Goal: Task Accomplishment & Management: Manage account settings

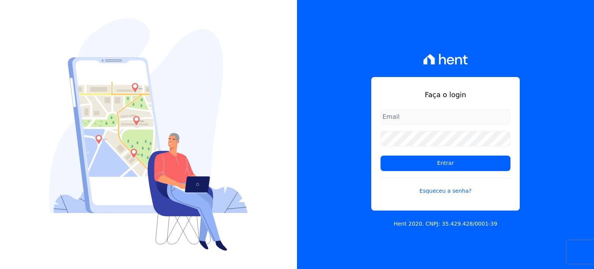
click at [414, 116] on input "email" at bounding box center [445, 116] width 130 height 15
type input "[EMAIL_ADDRESS][DOMAIN_NAME]"
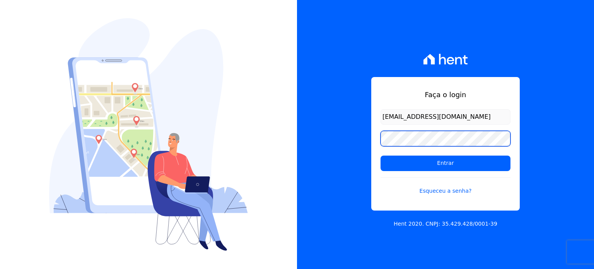
click at [380, 155] on input "Entrar" at bounding box center [445, 162] width 130 height 15
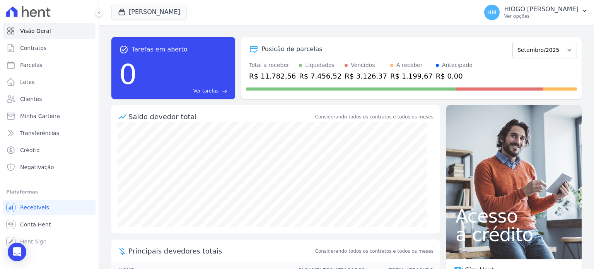
scroll to position [63, 0]
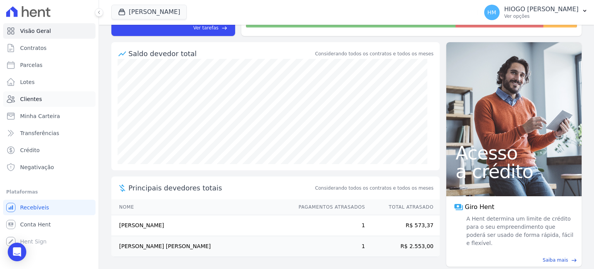
click at [31, 98] on span "Clientes" at bounding box center [31, 99] width 22 height 8
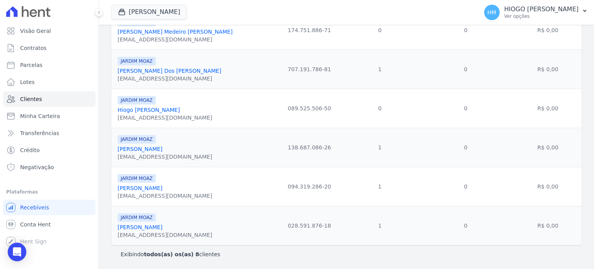
scroll to position [96, 0]
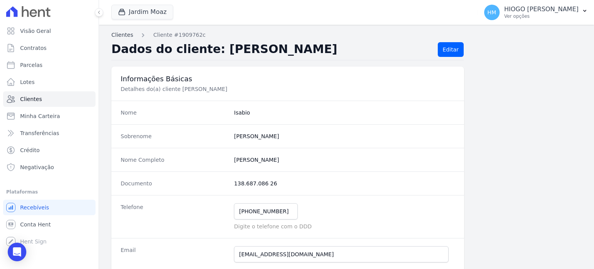
click at [124, 37] on link "Clientes" at bounding box center [122, 35] width 22 height 8
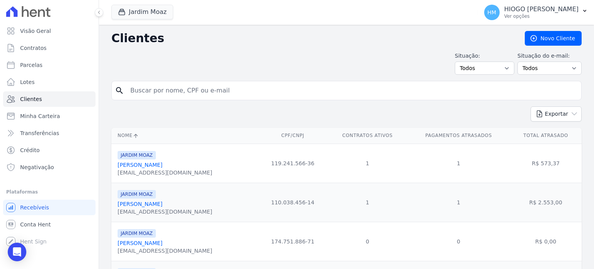
scroll to position [116, 0]
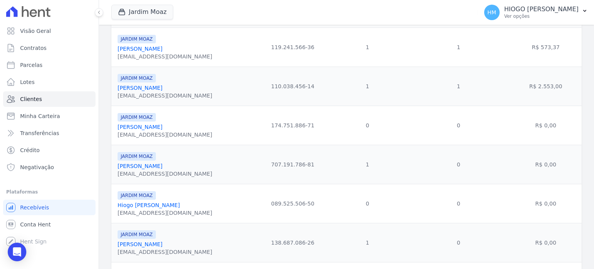
click at [147, 245] on link "Isabio Lucas Moreira Lopes" at bounding box center [140, 244] width 45 height 6
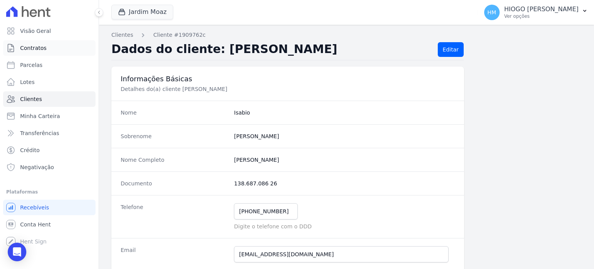
click at [33, 54] on link "Contratos" at bounding box center [49, 47] width 92 height 15
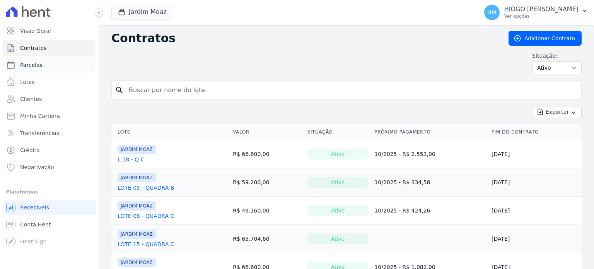
click at [30, 63] on span "Parcelas" at bounding box center [31, 65] width 22 height 8
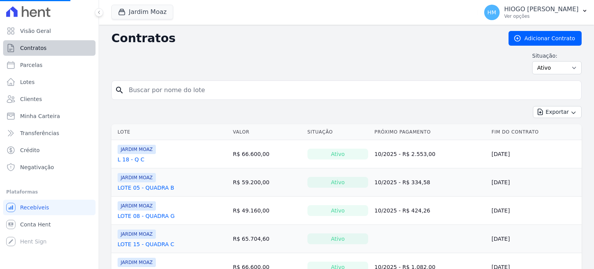
select select
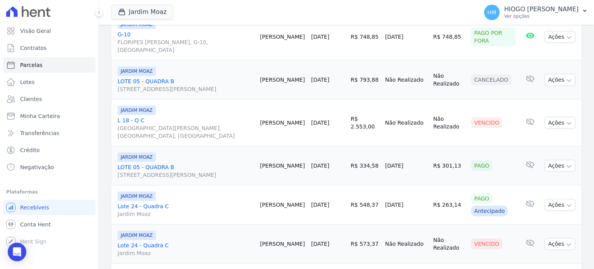
scroll to position [425, 0]
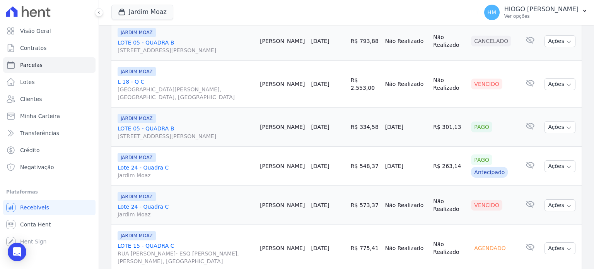
drag, startPoint x: 439, startPoint y: 203, endPoint x: 264, endPoint y: 205, distance: 175.5
click at [264, 205] on tr "JARDIM MOAZ Lote 24 - Quadra C Jardim Moaz Barbara Nunes 20/09/2025 R$ 573,37 N…" at bounding box center [346, 205] width 470 height 39
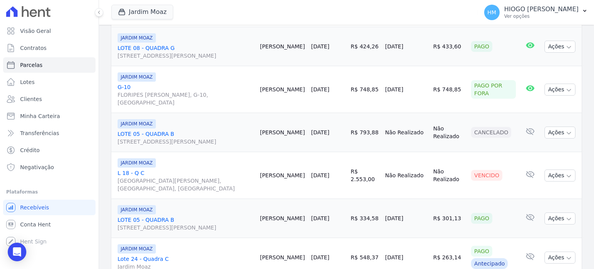
scroll to position [450, 0]
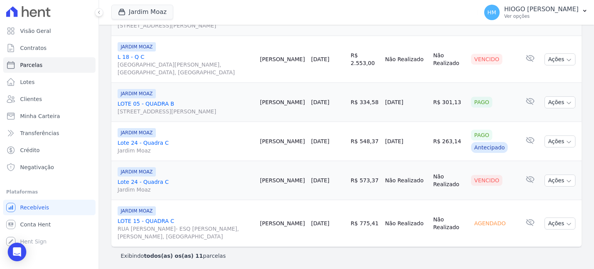
click at [237, 187] on span "Jardim Moaz" at bounding box center [186, 190] width 136 height 8
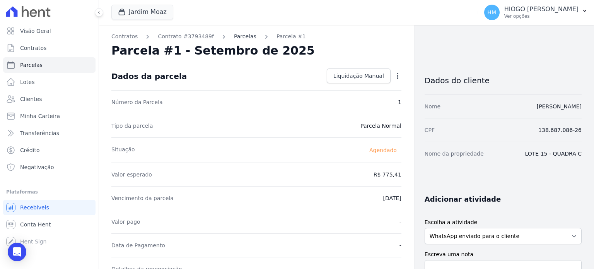
click at [234, 35] on link "Parcelas" at bounding box center [245, 36] width 22 height 8
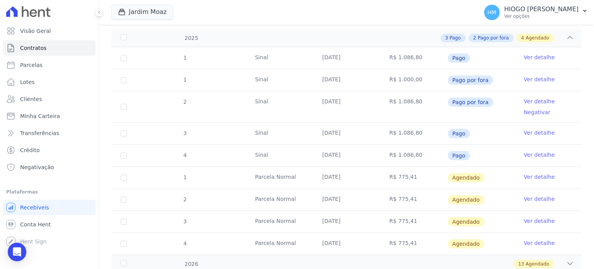
scroll to position [155, 0]
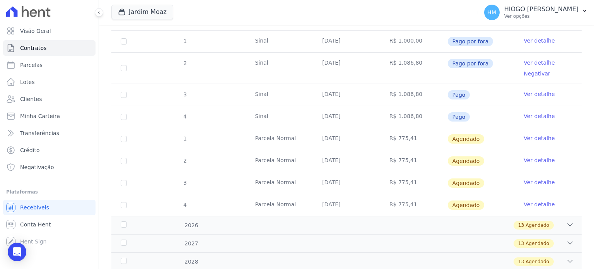
click at [534, 138] on link "Ver detalhe" at bounding box center [538, 138] width 31 height 8
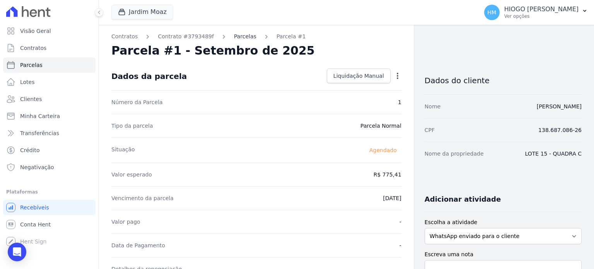
click at [234, 37] on link "Parcelas" at bounding box center [245, 36] width 22 height 8
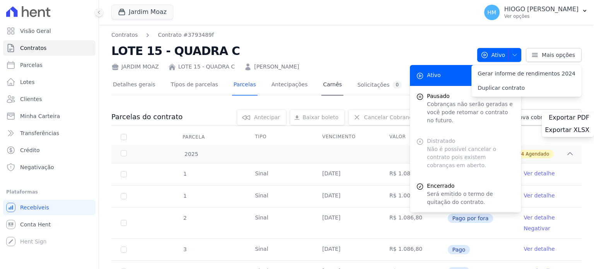
click at [321, 85] on link "Carnês" at bounding box center [332, 85] width 22 height 20
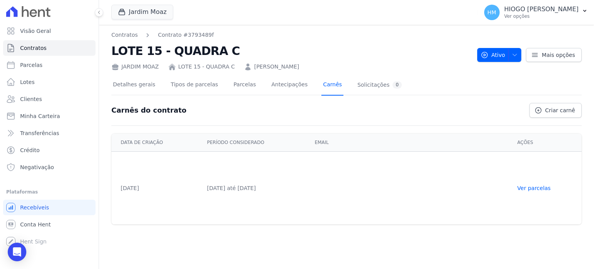
click at [321, 85] on link "Carnês" at bounding box center [332, 85] width 22 height 20
click at [535, 188] on link "Ver parcelas" at bounding box center [533, 188] width 33 height 6
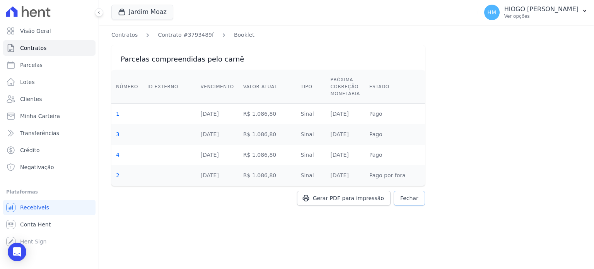
click at [407, 202] on link "Fechar" at bounding box center [409, 198] width 31 height 15
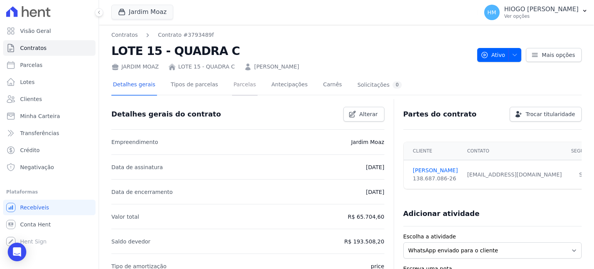
click at [232, 88] on link "Parcelas" at bounding box center [245, 85] width 26 height 20
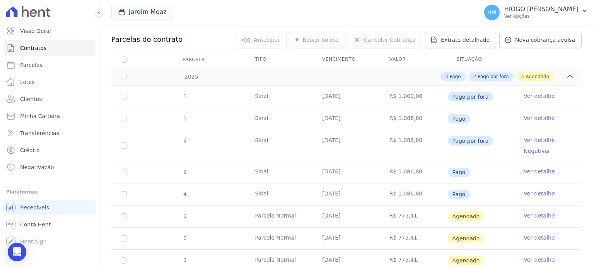
scroll to position [116, 0]
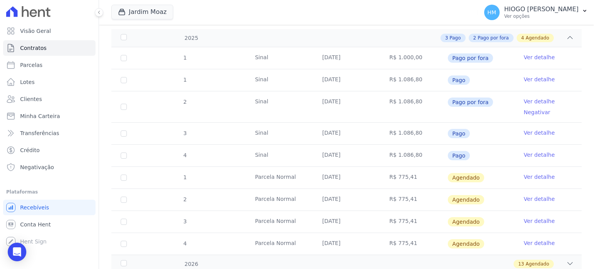
click at [539, 176] on link "Ver detalhe" at bounding box center [538, 177] width 31 height 8
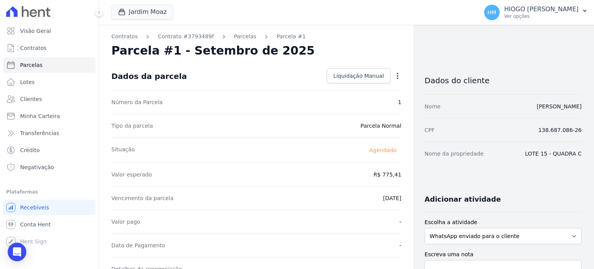
click at [396, 74] on icon "button" at bounding box center [398, 76] width 8 height 8
click at [328, 55] on div "Parcela #1 - Setembro de 2025" at bounding box center [256, 51] width 290 height 14
click at [243, 36] on link "Parcelas" at bounding box center [245, 36] width 22 height 8
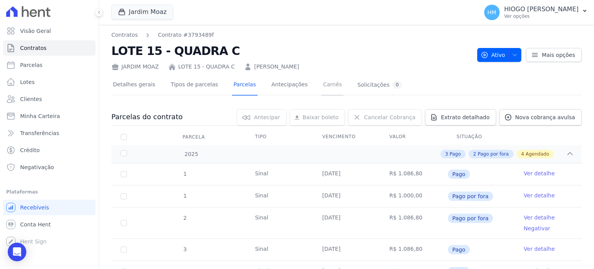
click at [321, 84] on link "Carnês" at bounding box center [332, 85] width 22 height 20
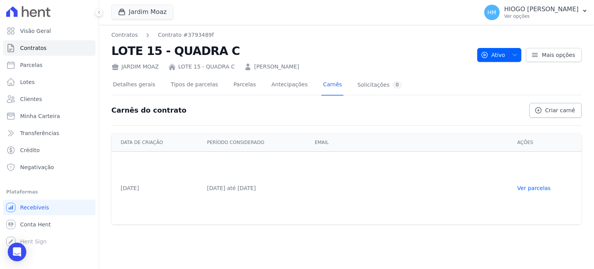
click at [554, 114] on link "Criar carnê" at bounding box center [555, 110] width 52 height 15
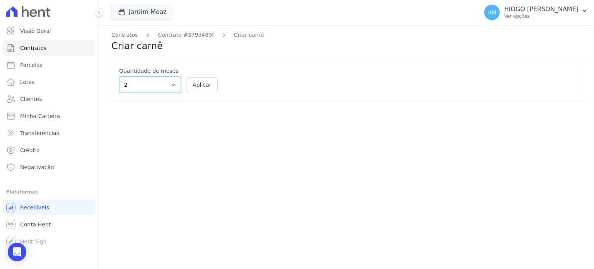
click at [179, 86] on select "2 3 4 5 6 7 8 9 10 11 12" at bounding box center [150, 85] width 62 height 16
select select "12"
click at [119, 77] on select "2 3 4 5 6 7 8 9 10 11 12" at bounding box center [150, 85] width 62 height 16
click at [205, 87] on button "Aplicar" at bounding box center [202, 84] width 32 height 15
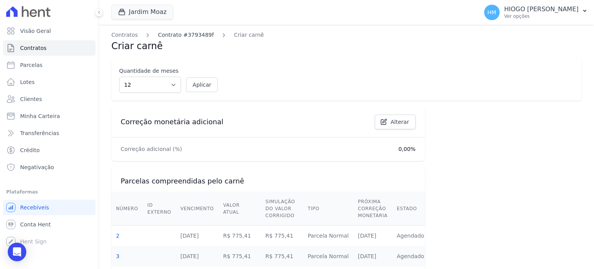
click at [169, 34] on link "Contrato #3793489f" at bounding box center [186, 35] width 56 height 8
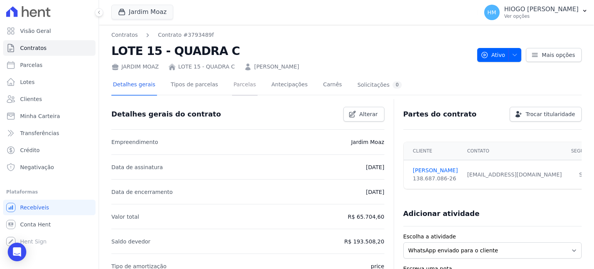
click at [233, 85] on link "Parcelas" at bounding box center [245, 85] width 26 height 20
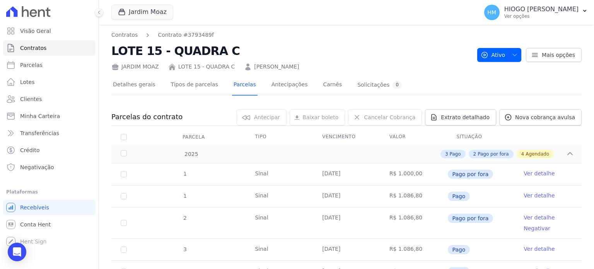
scroll to position [155, 0]
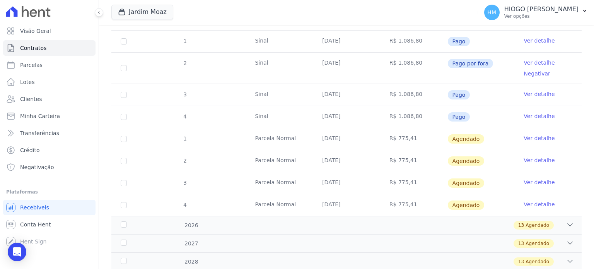
click at [542, 136] on link "Ver detalhe" at bounding box center [538, 138] width 31 height 8
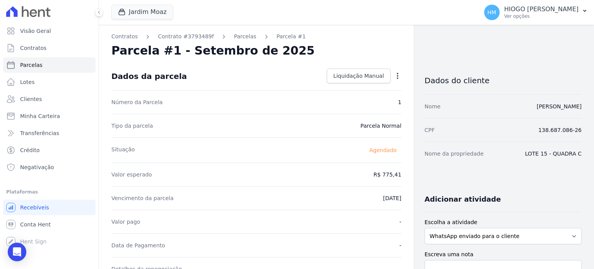
click at [394, 75] on icon "button" at bounding box center [398, 76] width 8 height 8
click at [470, 80] on h3 "Dados do cliente" at bounding box center [502, 80] width 157 height 9
click at [166, 38] on link "Contrato #3793489f" at bounding box center [186, 36] width 56 height 8
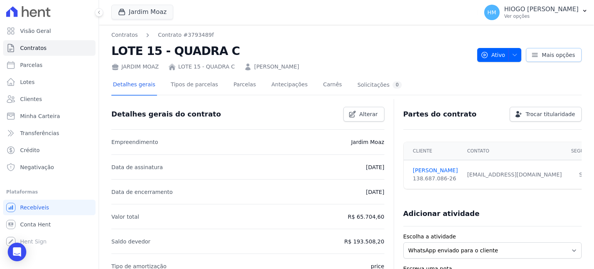
click at [532, 53] on icon at bounding box center [534, 54] width 5 height 3
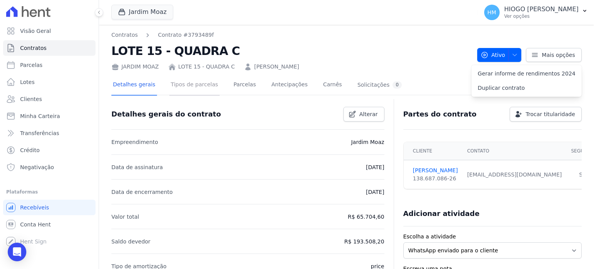
click at [200, 84] on link "Tipos de parcelas" at bounding box center [194, 85] width 50 height 20
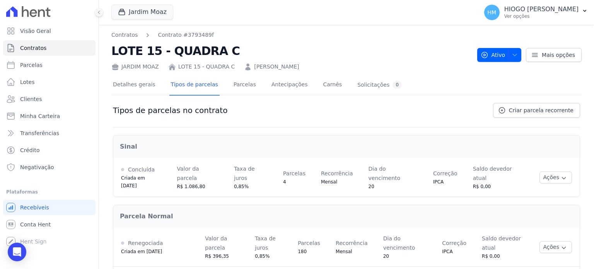
scroll to position [141, 0]
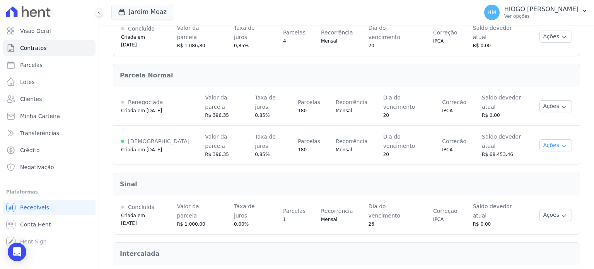
click at [561, 143] on icon "button" at bounding box center [564, 146] width 6 height 6
click at [528, 155] on span "Ver detalhes" at bounding box center [539, 159] width 60 height 9
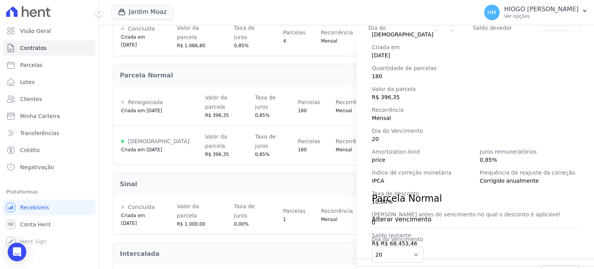
scroll to position [108, 0]
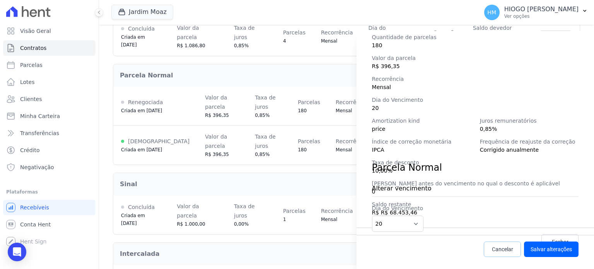
drag, startPoint x: 500, startPoint y: 249, endPoint x: 496, endPoint y: 247, distance: 4.4
click at [500, 249] on span "Cancelar" at bounding box center [502, 249] width 21 height 8
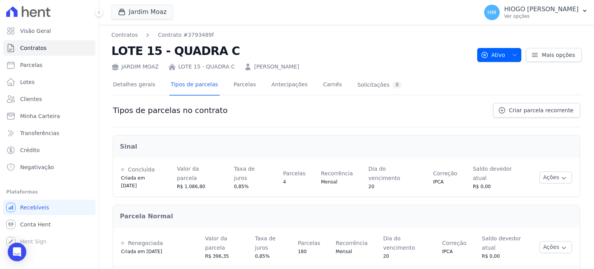
scroll to position [116, 0]
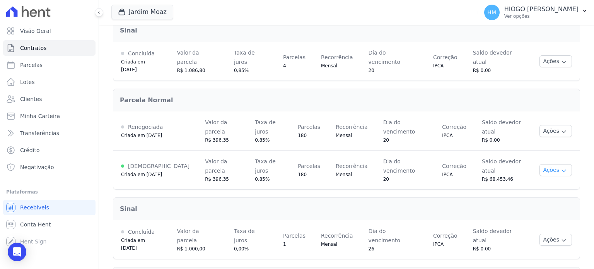
click at [554, 164] on button "Ações" at bounding box center [555, 170] width 32 height 12
click at [561, 128] on icon "button" at bounding box center [564, 131] width 6 height 6
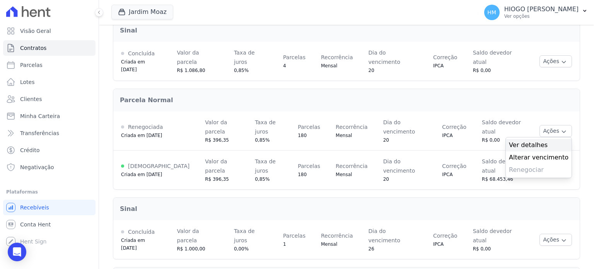
click at [542, 140] on span "Ver detalhes" at bounding box center [539, 144] width 60 height 9
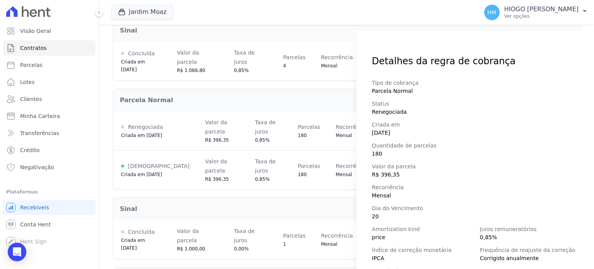
scroll to position [108, 0]
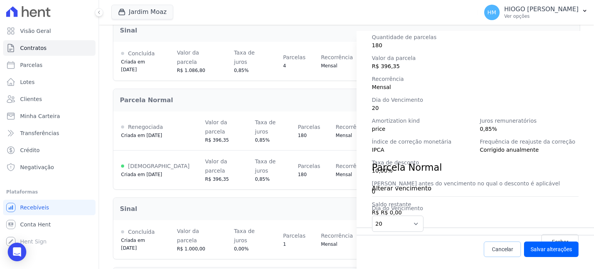
click at [501, 247] on span "Cancelar" at bounding box center [502, 249] width 21 height 8
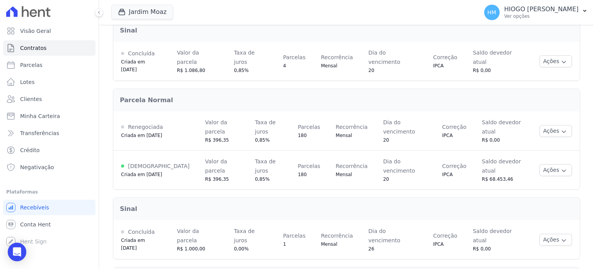
scroll to position [0, 0]
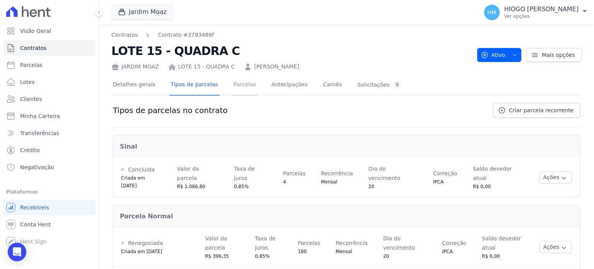
click at [237, 78] on link "Parcelas" at bounding box center [245, 85] width 26 height 20
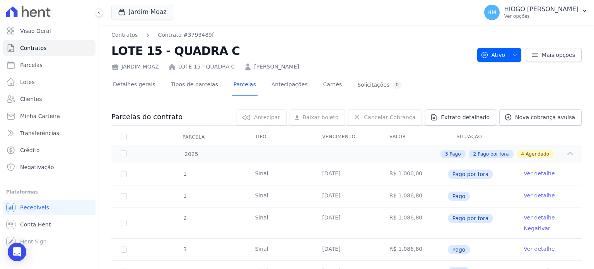
scroll to position [155, 0]
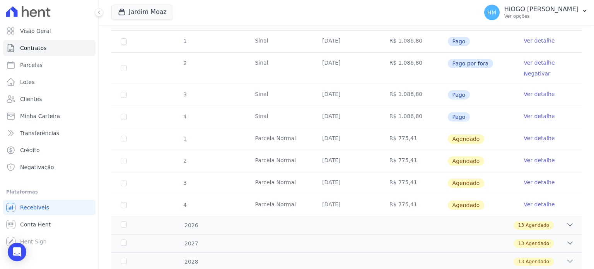
click at [401, 140] on td "R$ 775,41" at bounding box center [413, 139] width 67 height 22
click at [527, 138] on link "Ver detalhe" at bounding box center [538, 138] width 31 height 8
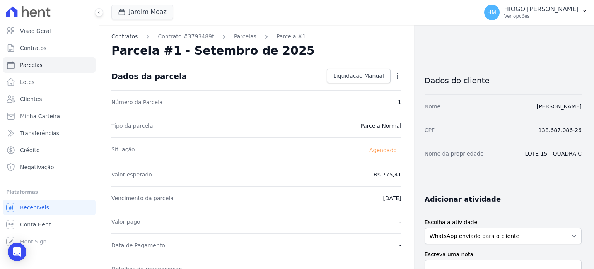
click at [130, 39] on link "Contratos" at bounding box center [124, 36] width 26 height 8
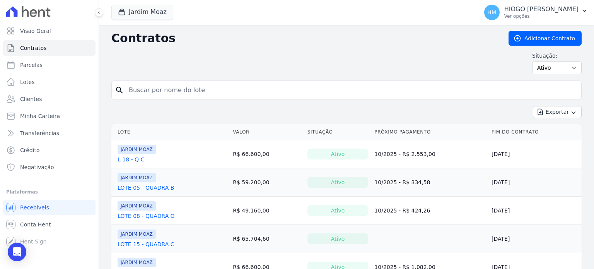
scroll to position [63, 0]
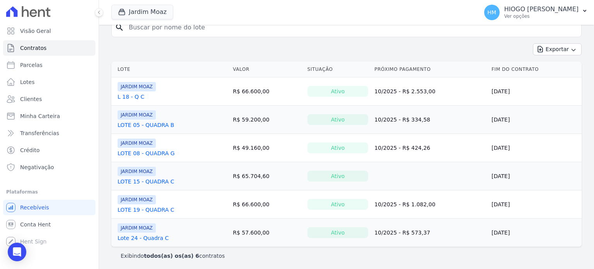
click at [135, 179] on link "LOTE 15 - QUADRA C" at bounding box center [146, 181] width 57 height 8
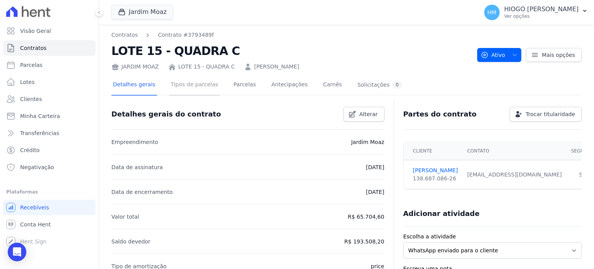
click at [191, 85] on link "Tipos de parcelas" at bounding box center [194, 85] width 50 height 20
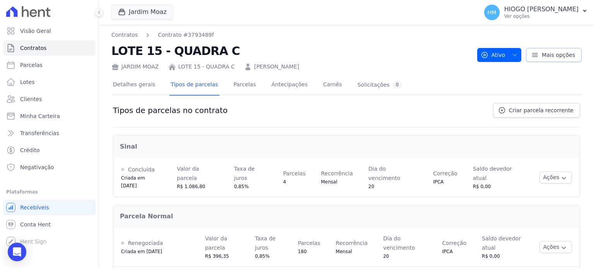
click at [531, 56] on icon at bounding box center [535, 55] width 8 height 8
click at [390, 49] on h2 "LOTE 15 - QUADRA C" at bounding box center [291, 50] width 360 height 17
click at [515, 55] on button "Ativo" at bounding box center [499, 55] width 44 height 14
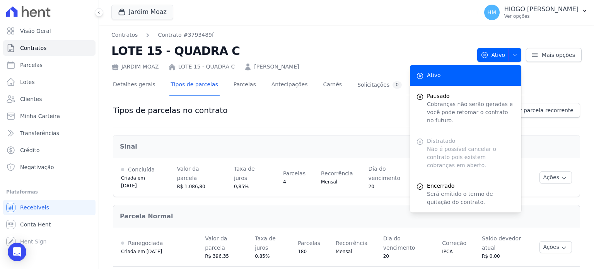
click at [379, 26] on div "Contratos Contrato #3793489f LOTE 15 - QUADRA C JARDIM MOAZ LOTE 15 - QUADRA C …" at bounding box center [346, 241] width 495 height 432
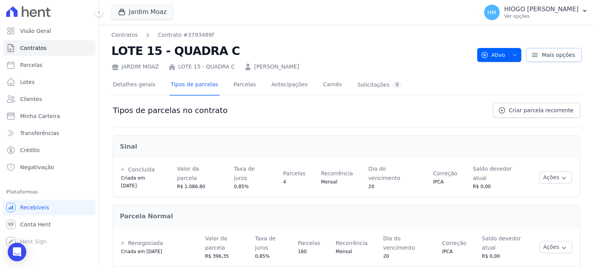
click at [534, 59] on link "Mais opções" at bounding box center [554, 55] width 56 height 14
click at [439, 80] on div "Detalhes gerais Tipos de parcelas Parcelas Antecipações Carnês Solicitações 0" at bounding box center [346, 84] width 470 height 19
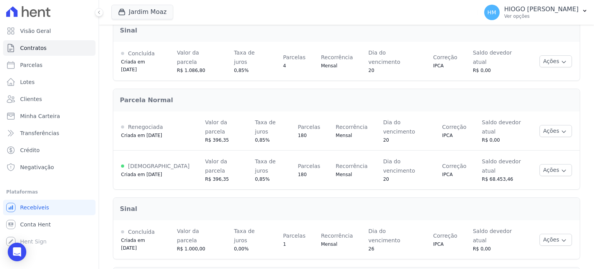
scroll to position [141, 0]
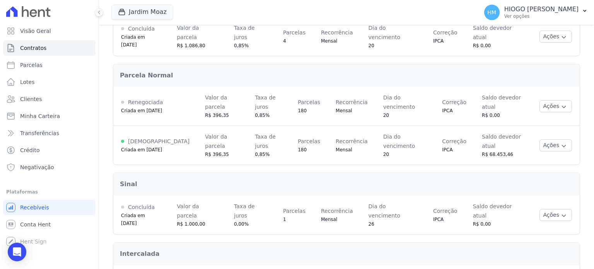
click at [519, 249] on h2 "Intercalada" at bounding box center [346, 253] width 453 height 9
click at [561, 104] on icon "button" at bounding box center [564, 107] width 6 height 6
click at [553, 128] on span "Alterar vencimento" at bounding box center [539, 132] width 60 height 9
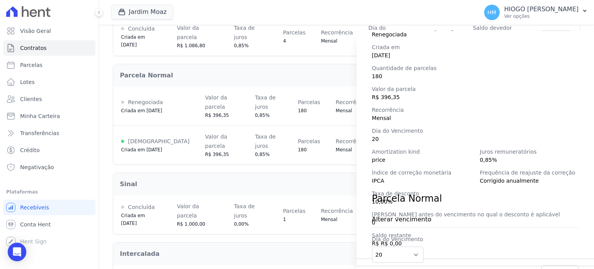
scroll to position [108, 0]
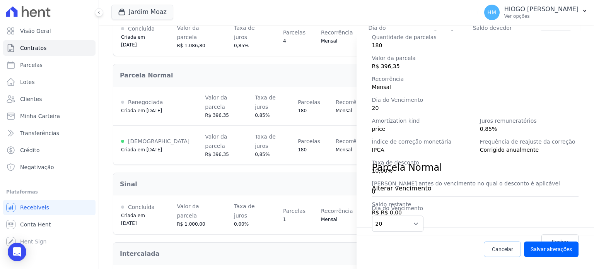
click at [504, 247] on span "Cancelar" at bounding box center [502, 249] width 21 height 8
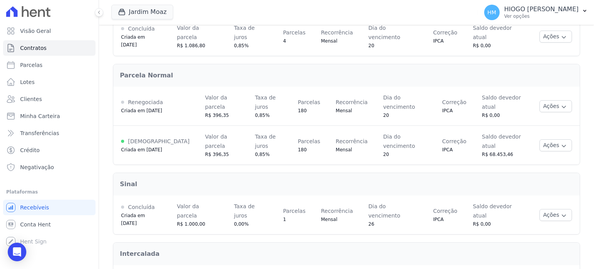
click at [205, 132] on div "Valor da parcela" at bounding box center [222, 141] width 34 height 19
click at [141, 146] on div "Criada em 27/05/2025" at bounding box center [155, 150] width 68 height 8
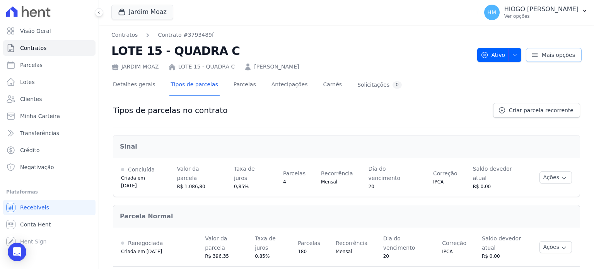
click at [535, 58] on icon at bounding box center [535, 55] width 8 height 8
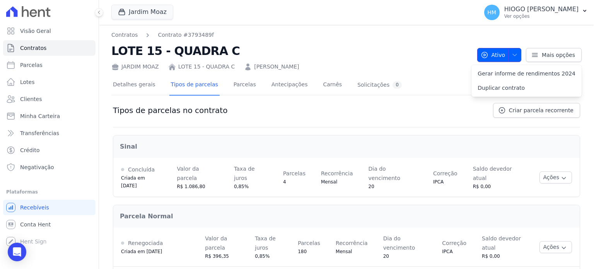
click at [512, 50] on span "button" at bounding box center [513, 55] width 10 height 12
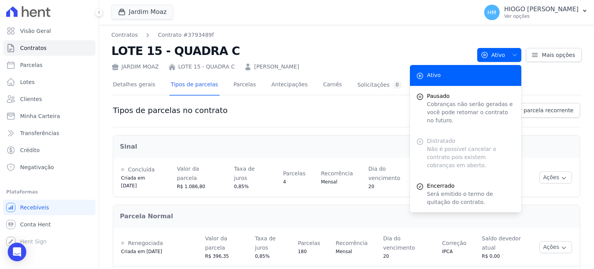
click at [383, 52] on h2 "LOTE 15 - QUADRA C" at bounding box center [291, 50] width 360 height 17
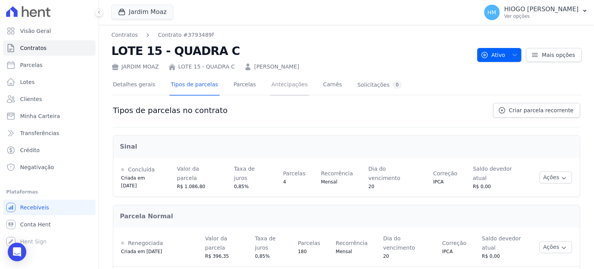
click at [280, 87] on link "Antecipações" at bounding box center [289, 85] width 39 height 20
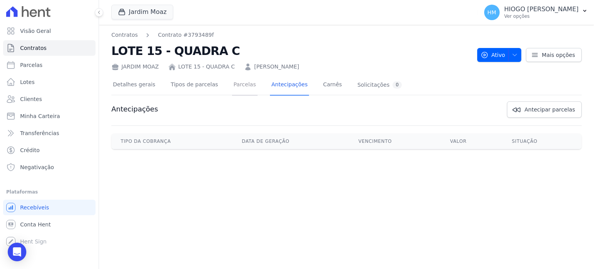
click at [232, 86] on link "Parcelas" at bounding box center [245, 85] width 26 height 20
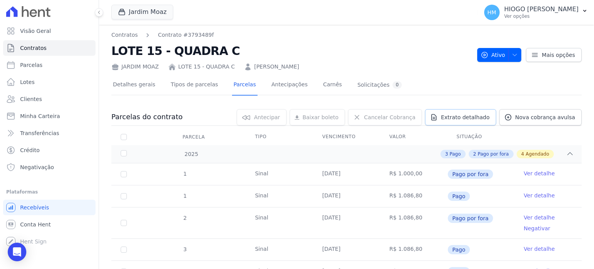
click at [461, 116] on span "Extrato detalhado" at bounding box center [465, 117] width 49 height 8
click at [46, 65] on link "Parcelas" at bounding box center [49, 64] width 92 height 15
select select
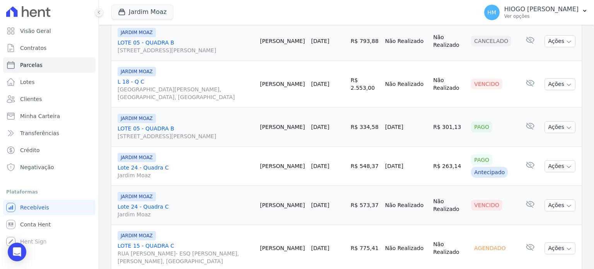
scroll to position [450, 0]
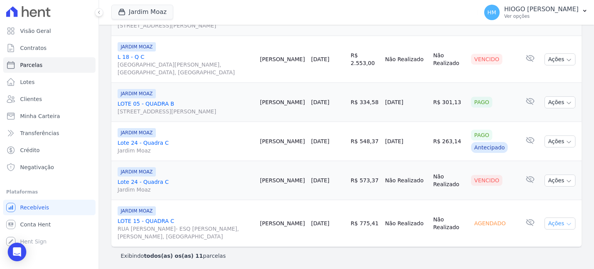
click at [557, 223] on button "Ações" at bounding box center [559, 223] width 31 height 12
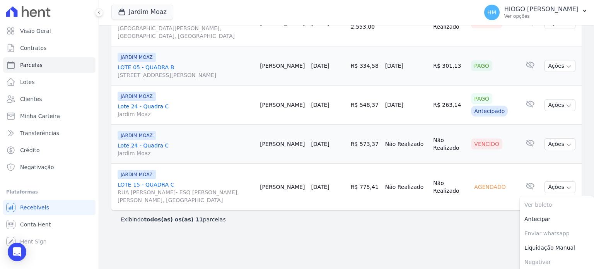
click at [413, 243] on main "Parcelas Todas de Setembro/2025 Posição de parcelas Total Soma das parcelas pag…" at bounding box center [346, 147] width 495 height 244
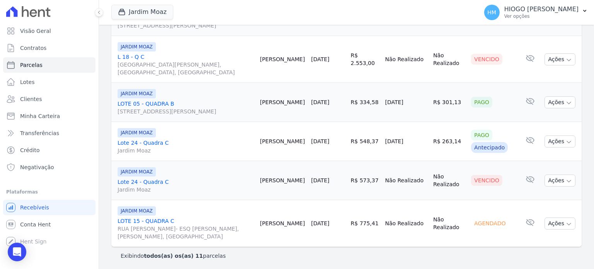
click at [158, 217] on link "LOTE 15 - QUADRA C RUA JOÃO VIEIRA DOS SANTOS- ESQ GERALDO VIEIRA DOS SANTOS, L…" at bounding box center [186, 228] width 136 height 23
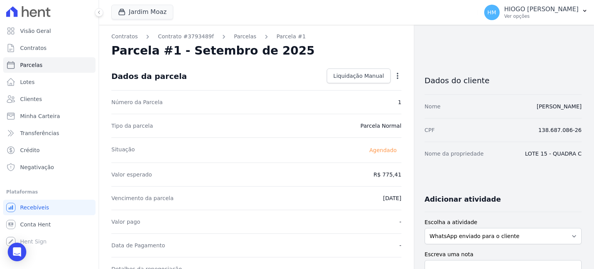
click at [394, 72] on icon "button" at bounding box center [398, 76] width 8 height 8
click at [356, 89] on link "Alterar" at bounding box center [364, 86] width 68 height 14
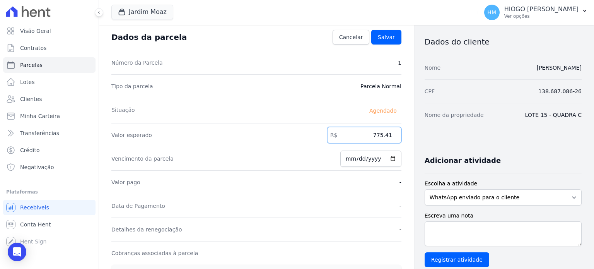
drag, startPoint x: 368, startPoint y: 135, endPoint x: 433, endPoint y: 135, distance: 64.6
click at [433, 135] on div "Contratos Contrato #3793489f Parcelas Parcela #1 Parcela #1 - Setembro de 2025 …" at bounding box center [340, 234] width 482 height 496
type input "396.35"
click at [452, 144] on div "Dados do cliente Nome ISABIO LUCAS MOREIRA LOPES CPF 138.687.086-26 Nome da pro…" at bounding box center [502, 249] width 157 height 453
click at [391, 160] on input "2025-09-20" at bounding box center [370, 158] width 61 height 16
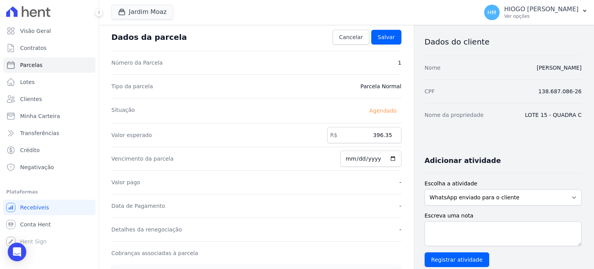
click at [441, 138] on div "Dados do cliente Nome ISABIO LUCAS MOREIRA LOPES CPF 138.687.086-26 Nome da pro…" at bounding box center [502, 249] width 157 height 453
click at [388, 156] on input "2025-09-24" at bounding box center [370, 158] width 61 height 16
type input "2025-09-23"
drag, startPoint x: 456, startPoint y: 138, endPoint x: 425, endPoint y: 154, distance: 34.6
click at [455, 138] on div "Dados do cliente Nome ISABIO LUCAS MOREIRA LOPES CPF 138.687.086-26 Nome da pro…" at bounding box center [502, 249] width 157 height 453
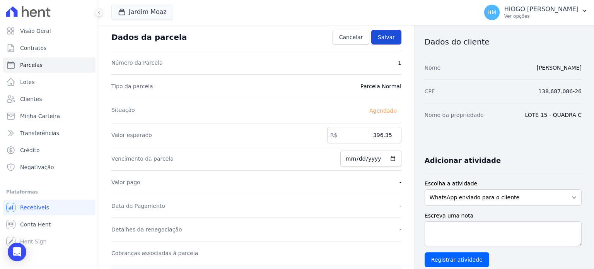
click at [382, 41] on link "Salvar" at bounding box center [386, 37] width 30 height 15
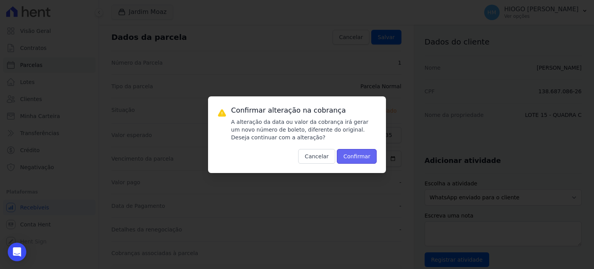
click at [358, 155] on button "Confirmar" at bounding box center [357, 156] width 40 height 15
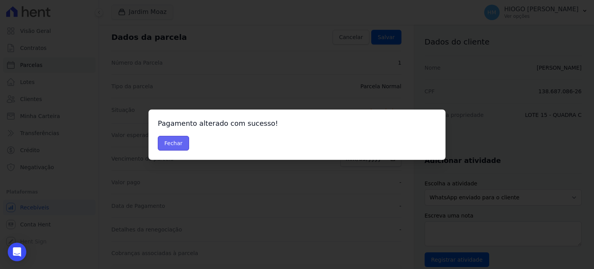
click at [179, 143] on button "Fechar" at bounding box center [173, 143] width 31 height 15
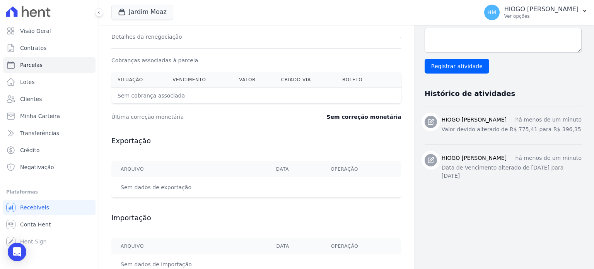
scroll to position [39, 0]
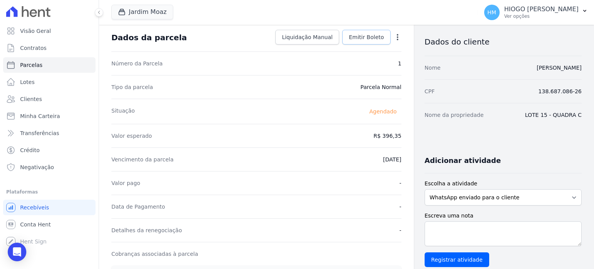
click at [372, 38] on span "Emitir Boleto" at bounding box center [366, 37] width 35 height 8
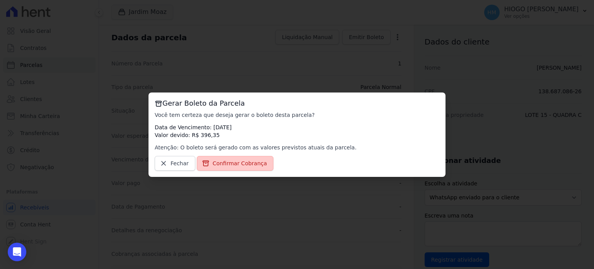
click at [244, 163] on span "Confirmar Cobrança" at bounding box center [240, 163] width 55 height 8
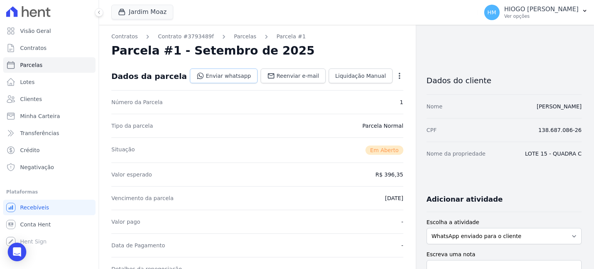
click at [248, 77] on link "Enviar whatsapp" at bounding box center [224, 75] width 68 height 15
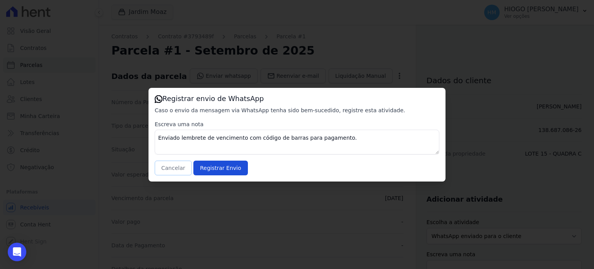
click at [180, 170] on button "Cancelar" at bounding box center [173, 167] width 37 height 15
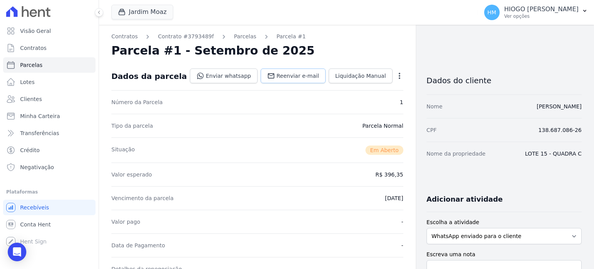
click at [301, 80] on link "Reenviar e-mail" at bounding box center [293, 75] width 65 height 15
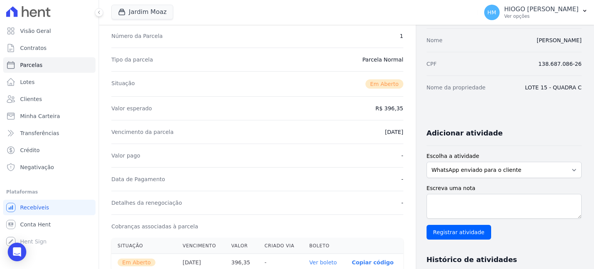
scroll to position [0, 0]
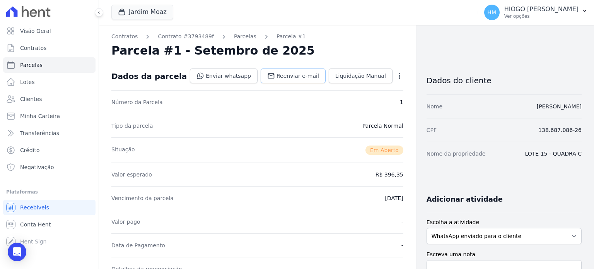
click at [302, 77] on span "Reenviar e-mail" at bounding box center [297, 76] width 43 height 8
